Goal: Find specific page/section: Find specific page/section

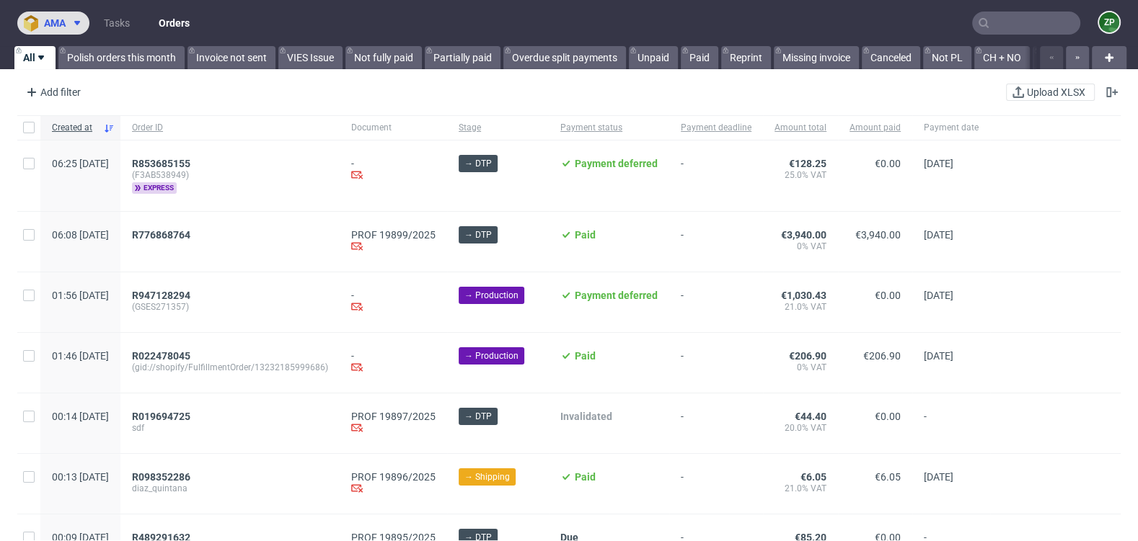
click at [36, 19] on img at bounding box center [34, 23] width 20 height 17
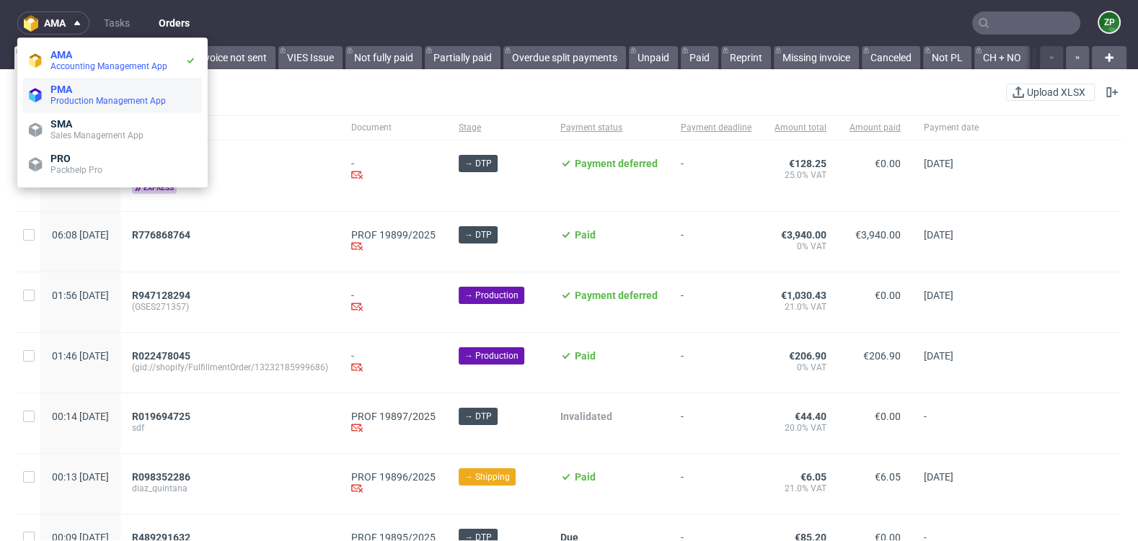
click at [74, 90] on span "PMA" at bounding box center [123, 90] width 146 height 12
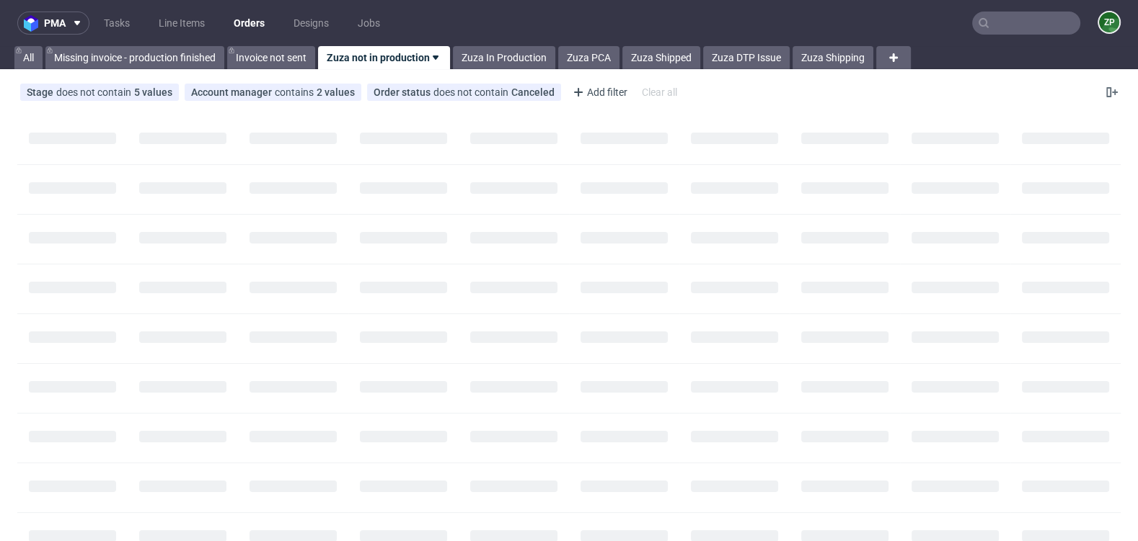
click at [985, 26] on input "text" at bounding box center [1026, 23] width 108 height 23
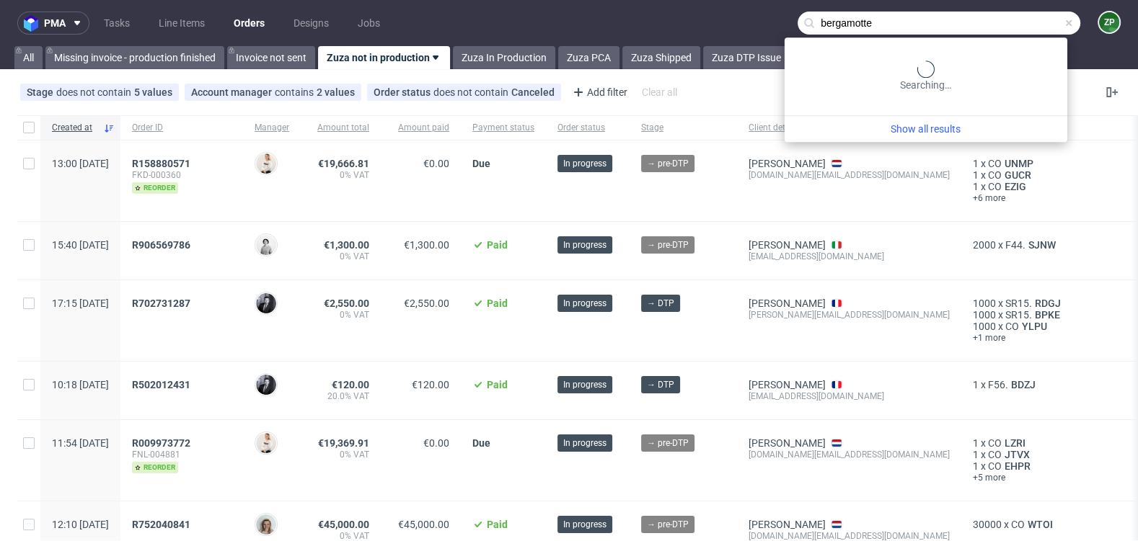
type input "bergamotte"
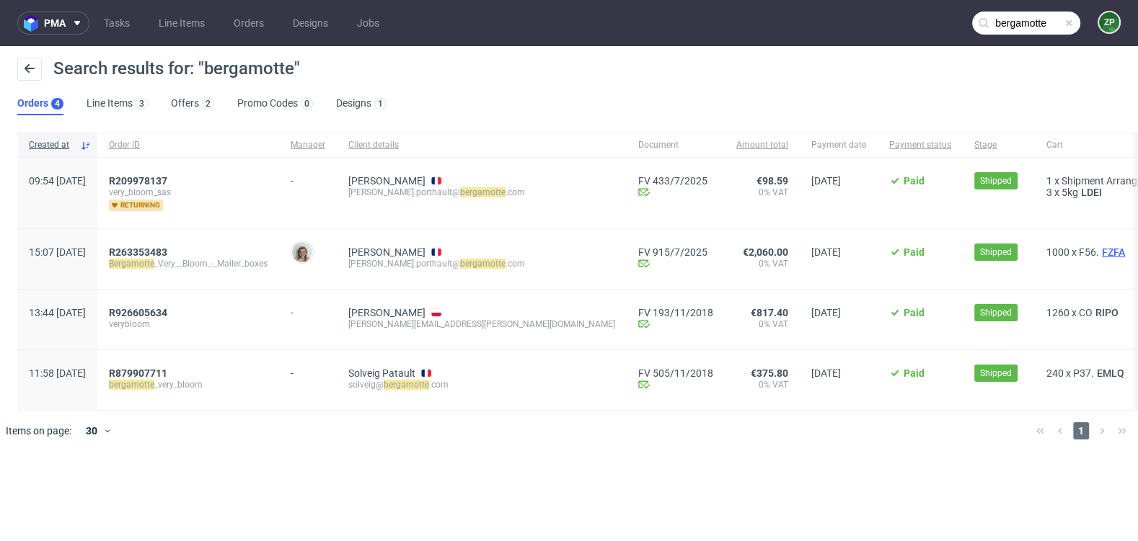
click at [1099, 254] on span "FZFA" at bounding box center [1113, 253] width 29 height 12
